Goal: Task Accomplishment & Management: Manage account settings

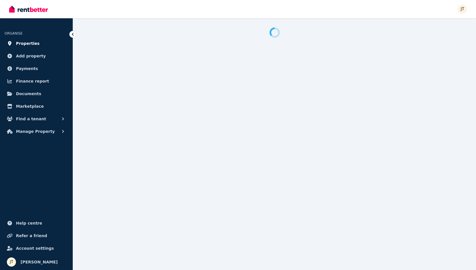
click at [26, 42] on span "Properties" at bounding box center [28, 43] width 24 height 7
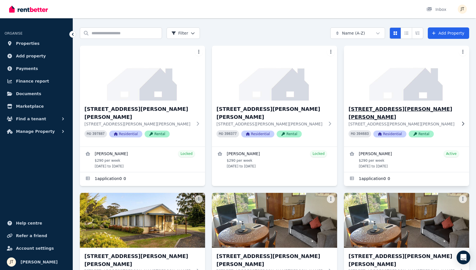
scroll to position [18, 0]
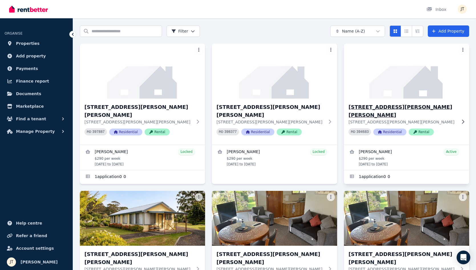
click at [384, 109] on h3 "[STREET_ADDRESS][PERSON_NAME][PERSON_NAME]" at bounding box center [403, 111] width 108 height 16
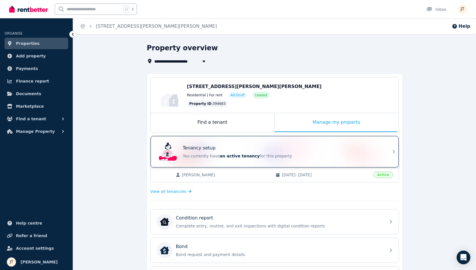
scroll to position [140, 0]
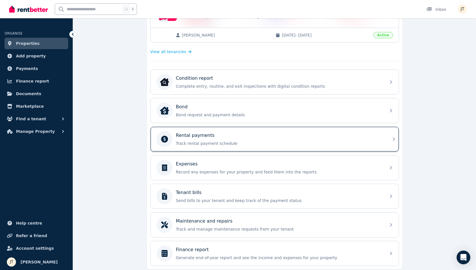
click at [224, 142] on p "Track rental payment schedule" at bounding box center [279, 143] width 207 height 6
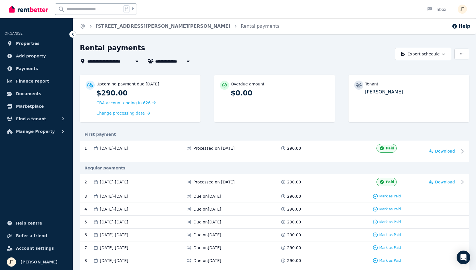
click at [395, 195] on span "Mark as Paid" at bounding box center [391, 196] width 22 height 5
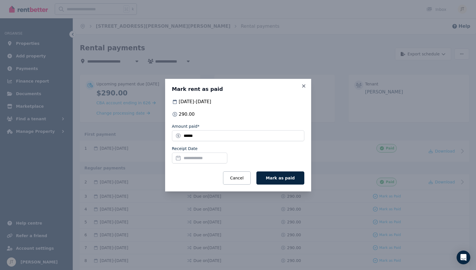
click at [221, 156] on input "Receipt Date" at bounding box center [199, 157] width 55 height 11
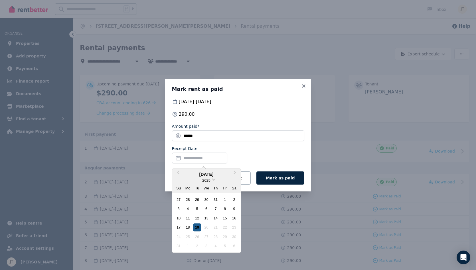
click at [195, 226] on div "19" at bounding box center [197, 227] width 8 height 8
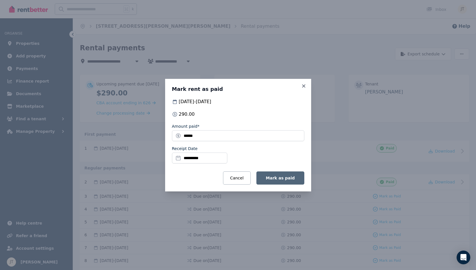
click at [284, 174] on button "Mark as paid" at bounding box center [281, 177] width 48 height 13
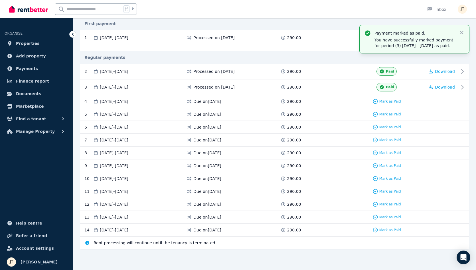
scroll to position [110, 0]
click at [35, 41] on span "Properties" at bounding box center [28, 43] width 24 height 7
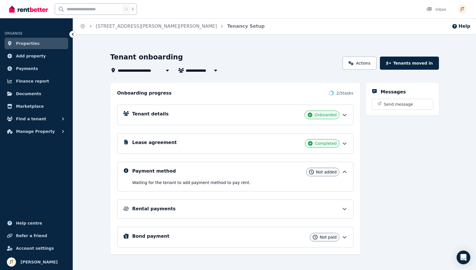
click at [36, 43] on span "Properties" at bounding box center [28, 43] width 24 height 7
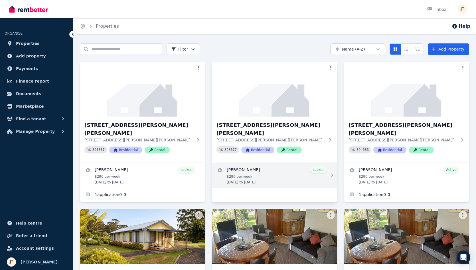
click at [262, 163] on link "View details for Kineta Tatnell" at bounding box center [274, 175] width 125 height 25
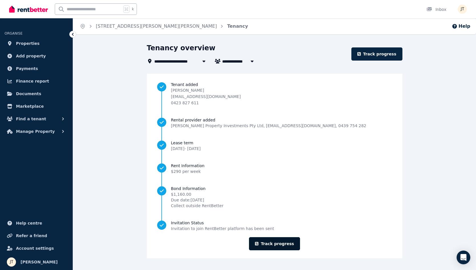
click at [285, 241] on link "Track progress" at bounding box center [274, 243] width 51 height 13
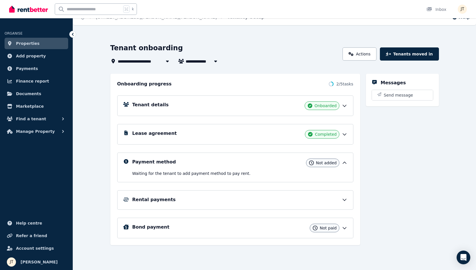
scroll to position [9, 0]
click at [26, 41] on span "Properties" at bounding box center [28, 43] width 24 height 7
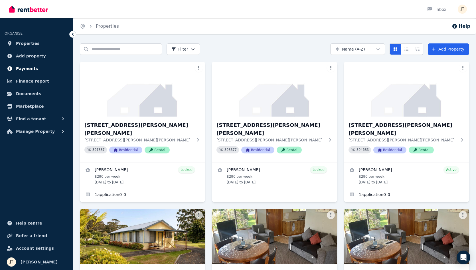
click at [30, 69] on span "Payments" at bounding box center [27, 68] width 22 height 7
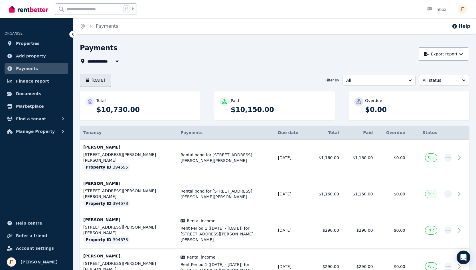
click at [111, 76] on button "[DATE]" at bounding box center [95, 80] width 31 height 13
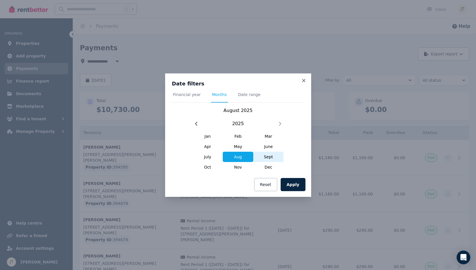
click at [269, 159] on span "Sept" at bounding box center [268, 157] width 31 height 10
click at [295, 182] on button "Apply" at bounding box center [293, 184] width 25 height 13
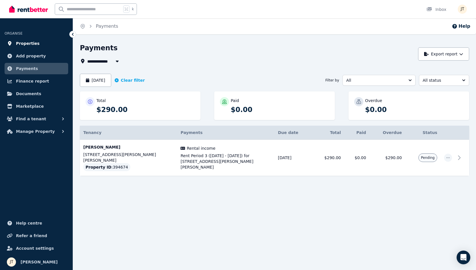
click at [24, 44] on span "Properties" at bounding box center [28, 43] width 24 height 7
